Goal: Task Accomplishment & Management: Complete application form

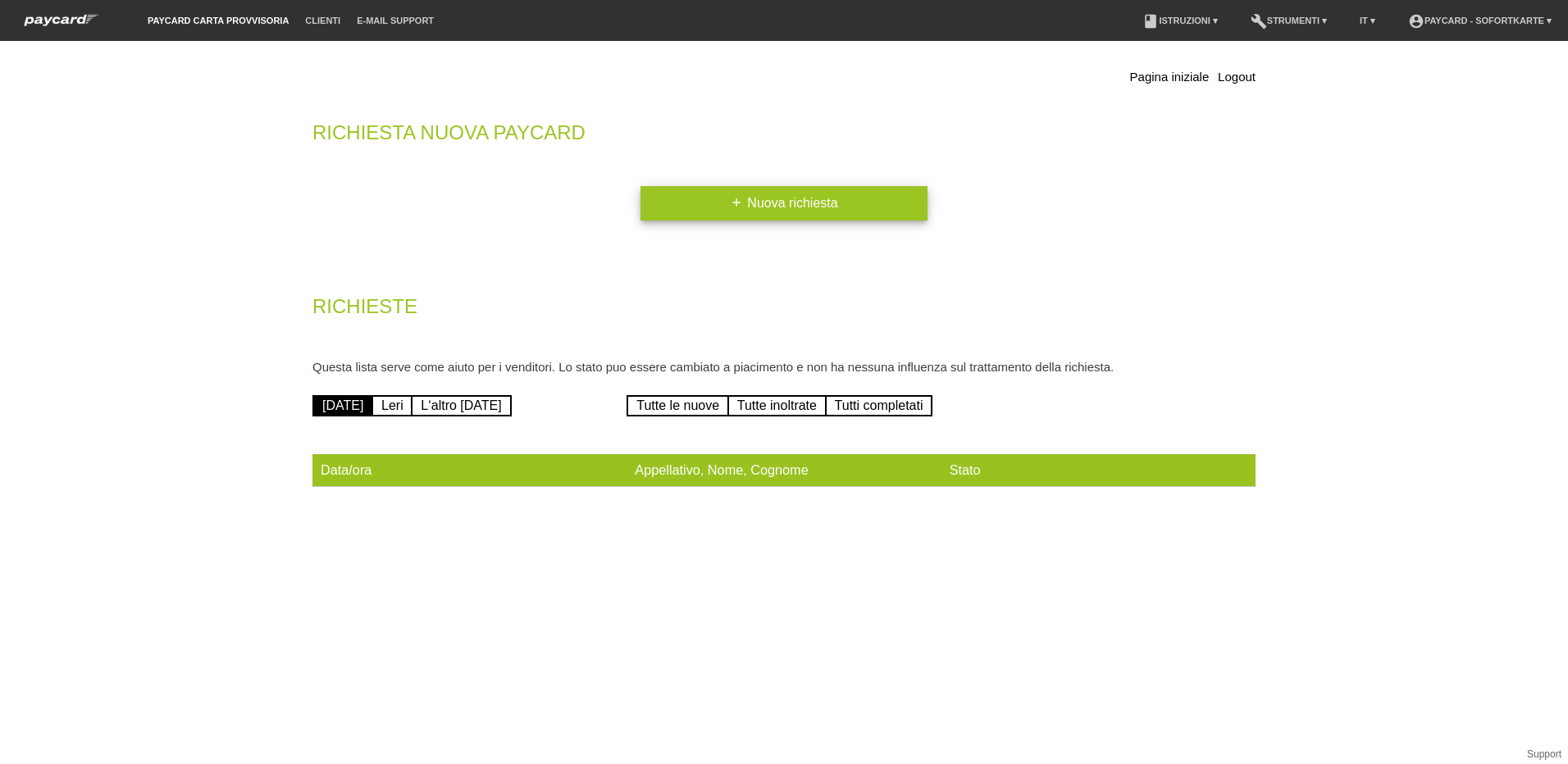
click at [804, 208] on link "add Nuova richiesta" at bounding box center [784, 203] width 287 height 35
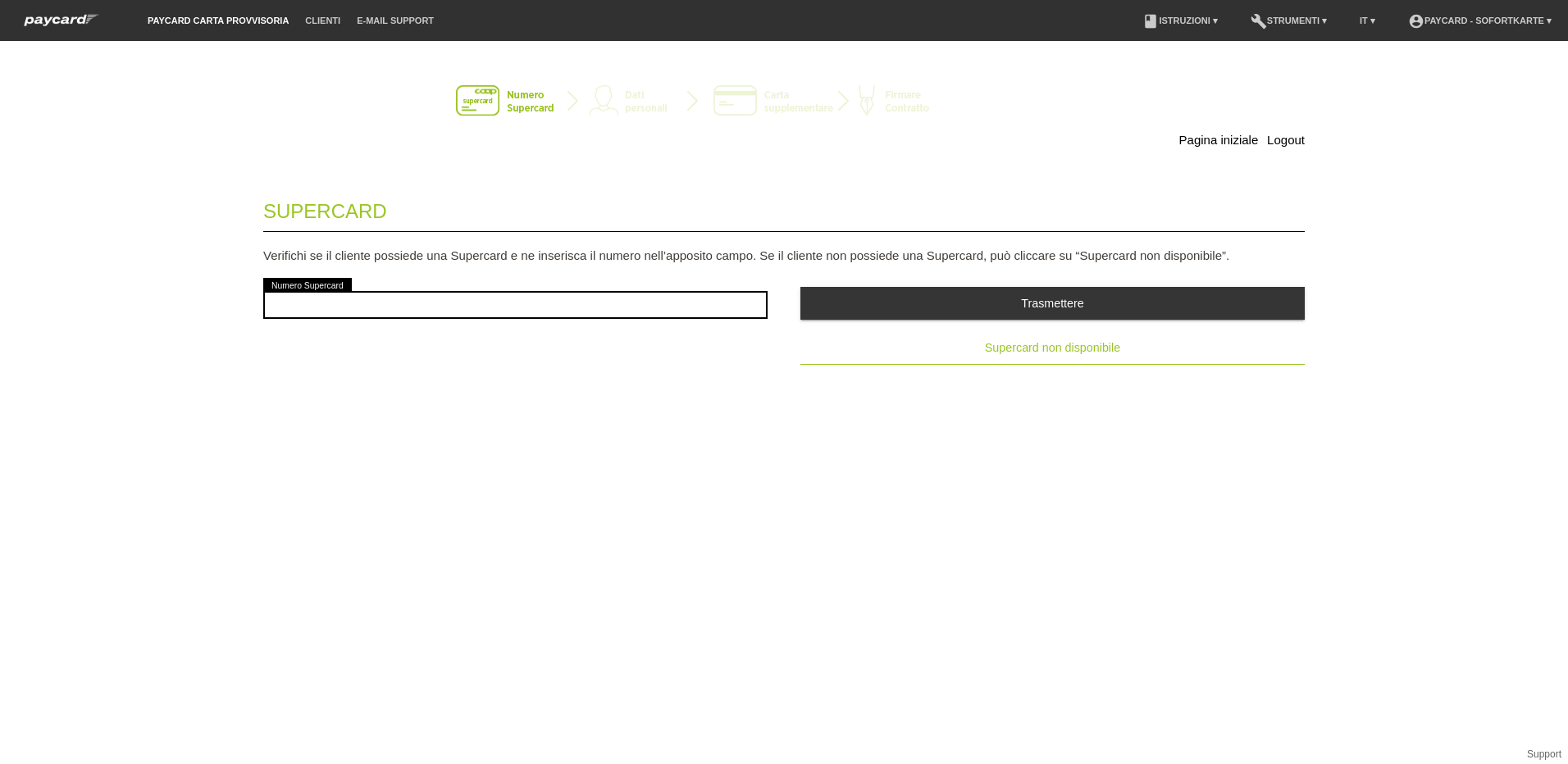
click at [1016, 351] on span "Supercard non disponibile" at bounding box center [1053, 348] width 136 height 13
